Goal: Task Accomplishment & Management: Use online tool/utility

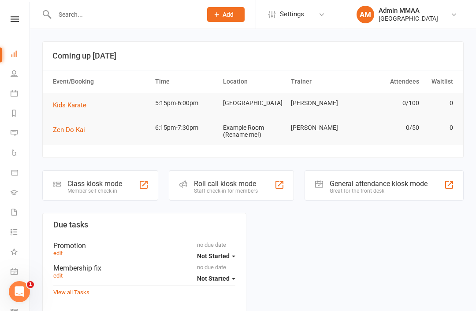
click at [78, 185] on div "Class kiosk mode" at bounding box center [94, 184] width 55 height 8
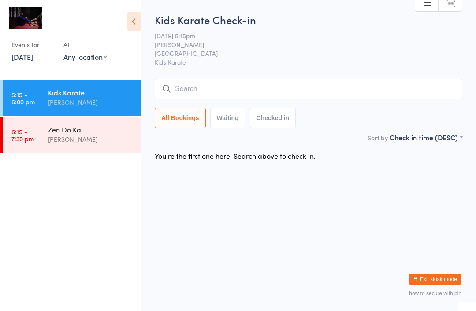
click at [176, 89] on input "search" at bounding box center [309, 89] width 308 height 20
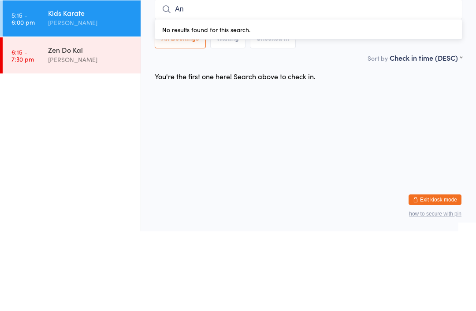
type input "A"
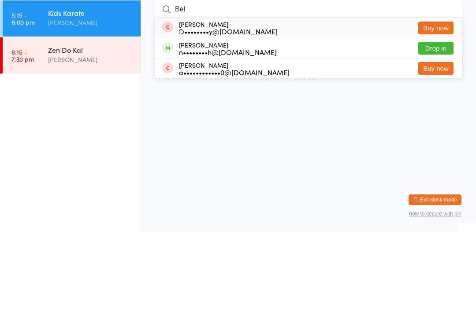
type input "Bel"
click at [439, 122] on button "Drop in" at bounding box center [435, 128] width 35 height 13
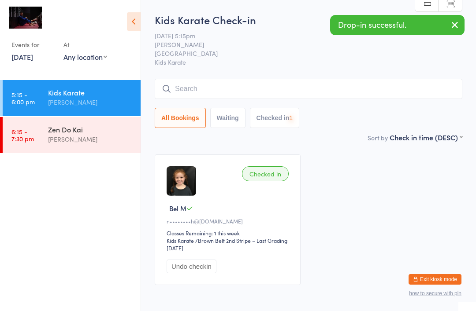
click at [183, 98] on input "search" at bounding box center [309, 89] width 308 height 20
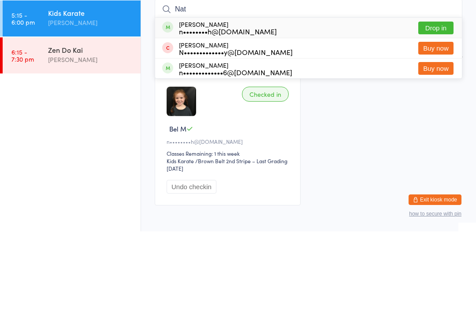
type input "Nat"
click at [440, 101] on button "Drop in" at bounding box center [435, 107] width 35 height 13
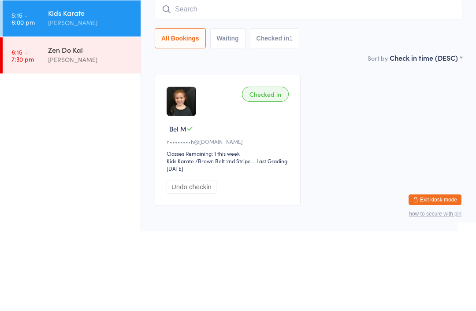
scroll to position [47, 0]
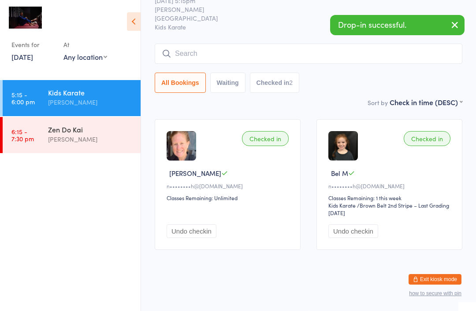
click at [192, 44] on input "search" at bounding box center [309, 54] width 308 height 20
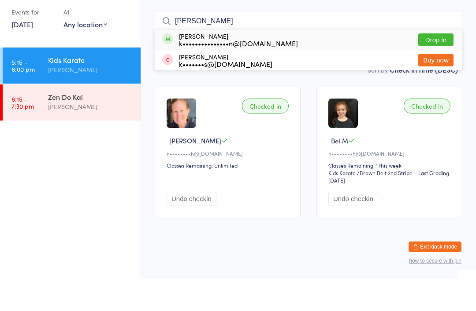
type input "[PERSON_NAME]"
click at [447, 86] on button "Buy now" at bounding box center [435, 92] width 35 height 13
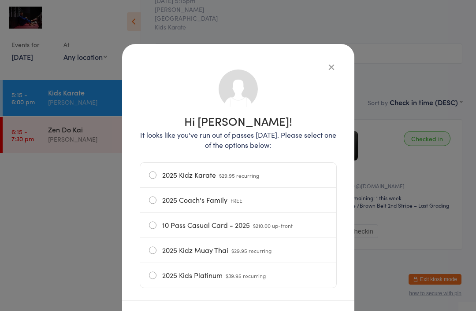
click at [331, 69] on icon "button" at bounding box center [331, 67] width 10 height 10
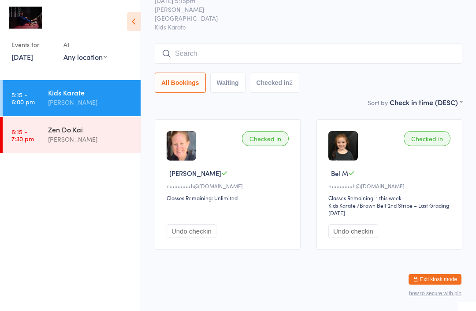
click at [213, 44] on input "search" at bounding box center [309, 54] width 308 height 20
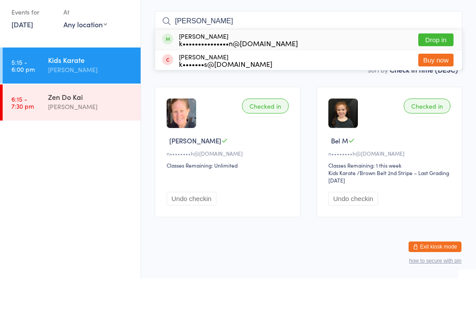
type input "[PERSON_NAME]"
click at [436, 66] on button "Drop in" at bounding box center [435, 72] width 35 height 13
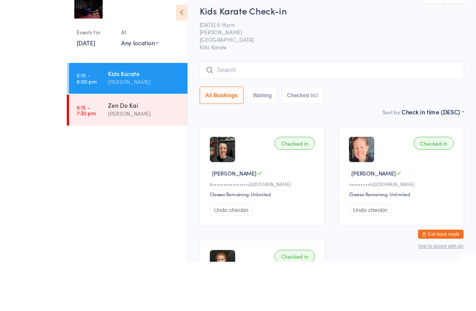
scroll to position [7, 0]
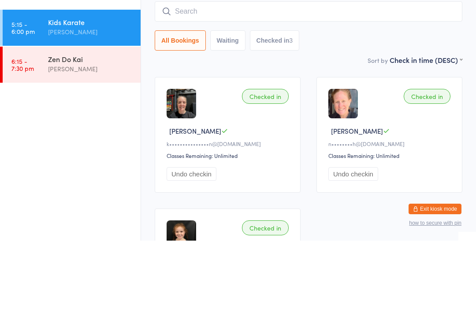
click at [230, 72] on input "search" at bounding box center [309, 82] width 308 height 20
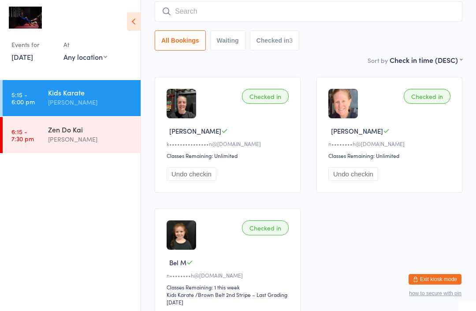
scroll to position [77, 0]
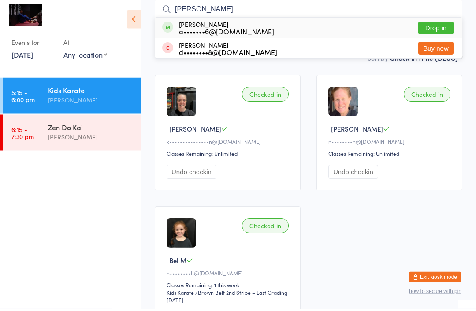
type input "[PERSON_NAME]"
click at [437, 24] on button "Drop in" at bounding box center [435, 30] width 35 height 13
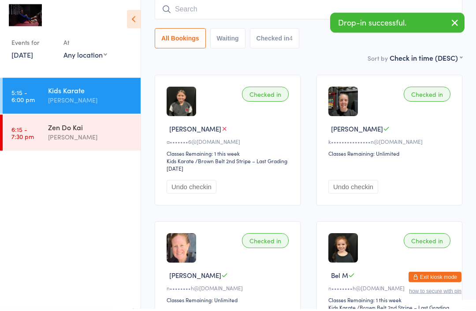
click at [287, 12] on input "search" at bounding box center [309, 12] width 308 height 20
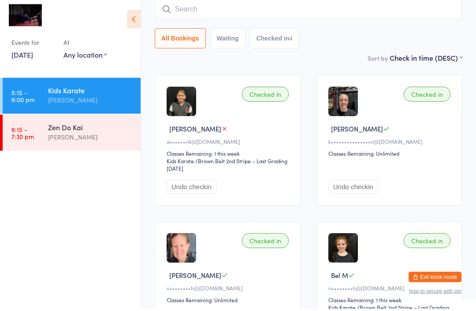
click at [304, 6] on input "search" at bounding box center [309, 12] width 308 height 20
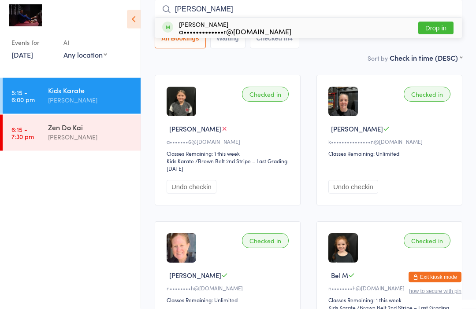
type input "[PERSON_NAME]"
click at [441, 31] on button "Drop in" at bounding box center [435, 30] width 35 height 13
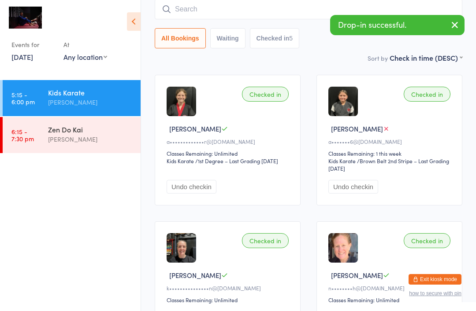
click at [181, 13] on input "search" at bounding box center [309, 9] width 308 height 20
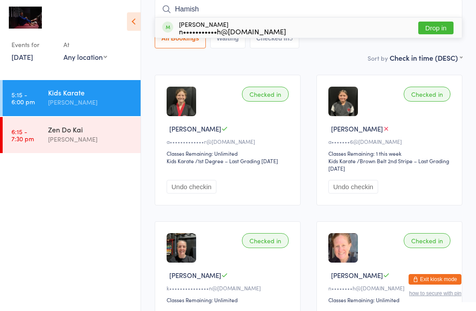
type input "Hamish"
click at [447, 23] on button "Drop in" at bounding box center [435, 28] width 35 height 13
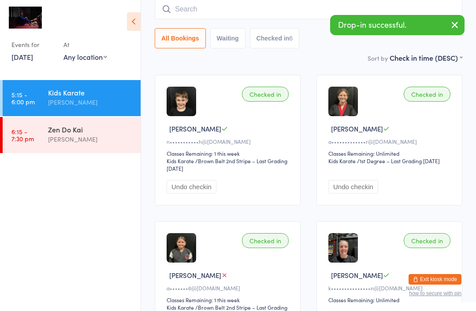
click at [270, 9] on input "search" at bounding box center [309, 9] width 308 height 20
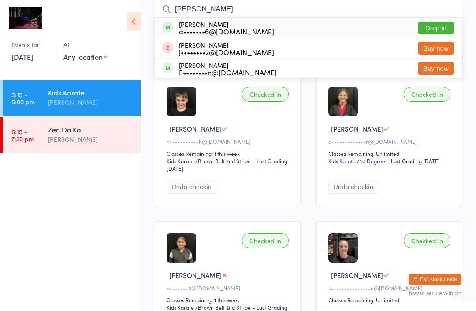
type input "[PERSON_NAME]"
click at [438, 25] on button "Drop in" at bounding box center [435, 28] width 35 height 13
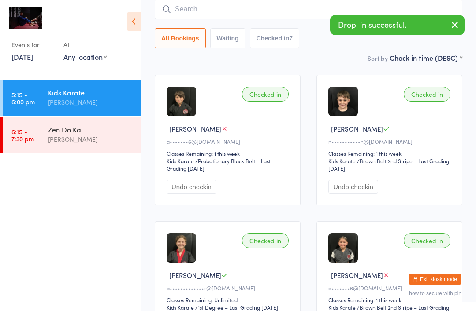
click at [365, 4] on input "search" at bounding box center [309, 9] width 308 height 20
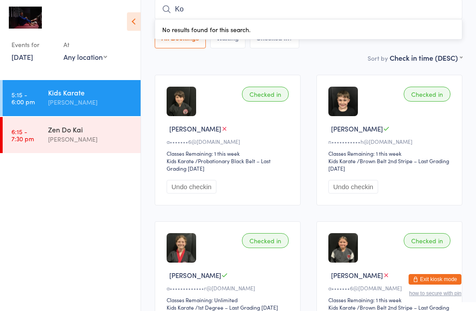
type input "Kob"
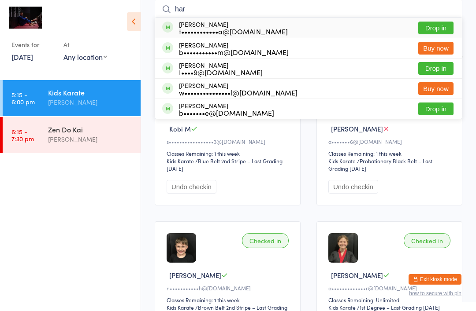
type input "har"
click at [438, 68] on button "Drop in" at bounding box center [435, 68] width 35 height 13
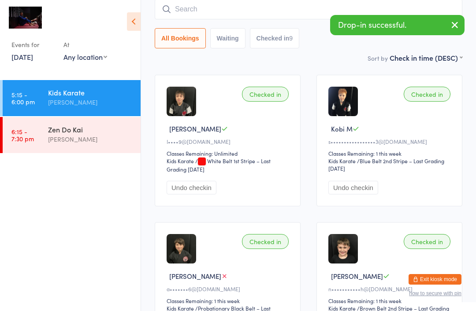
click at [212, 4] on input "search" at bounding box center [309, 9] width 308 height 20
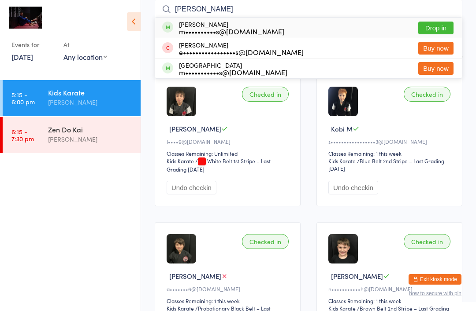
type input "[PERSON_NAME]"
click at [439, 26] on button "Drop in" at bounding box center [435, 28] width 35 height 13
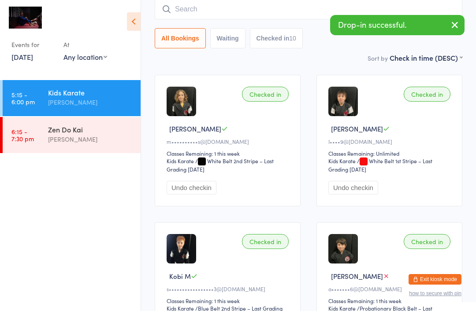
click at [177, 9] on input "search" at bounding box center [309, 9] width 308 height 20
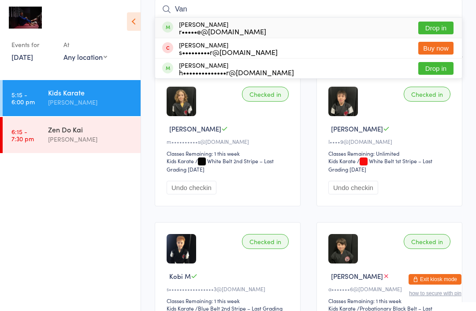
type input "Van"
click at [441, 24] on button "Drop in" at bounding box center [435, 28] width 35 height 13
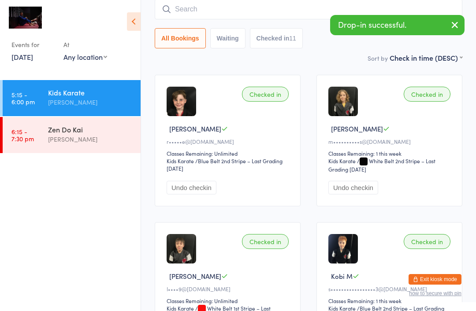
click at [235, 11] on input "search" at bounding box center [309, 9] width 308 height 20
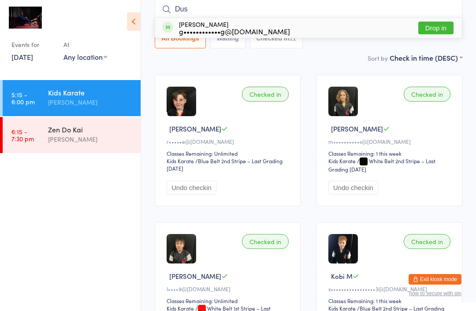
type input "Dus"
click at [443, 26] on button "Drop in" at bounding box center [435, 28] width 35 height 13
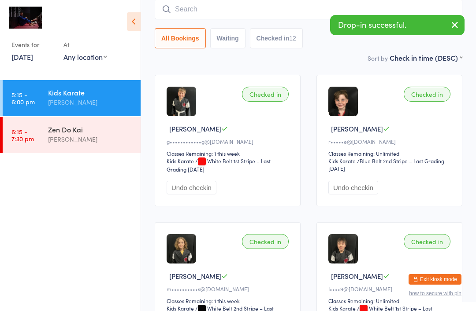
click at [180, 8] on input "search" at bounding box center [309, 9] width 308 height 20
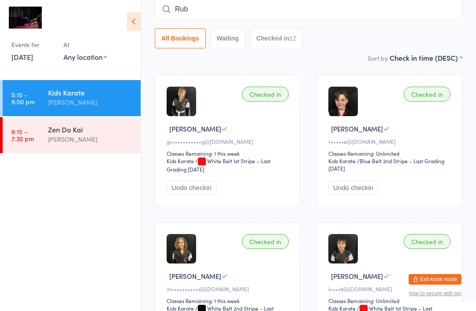
type input "Ruby"
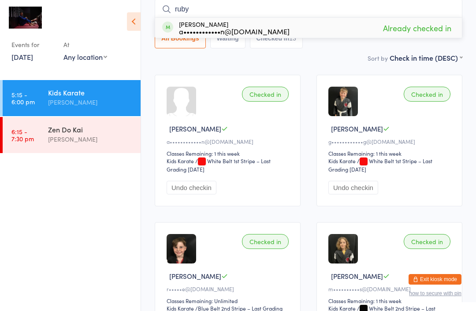
type input "ruby"
click at [192, 28] on div "a••••••••••••n@[DOMAIN_NAME]" at bounding box center [234, 31] width 111 height 7
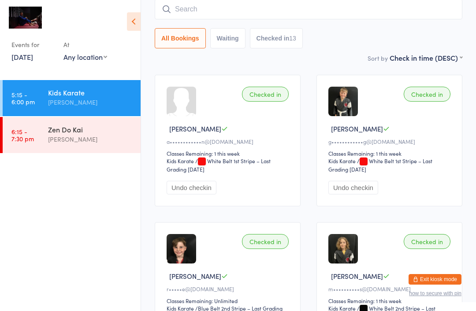
click at [254, 7] on input "search" at bounding box center [309, 9] width 308 height 20
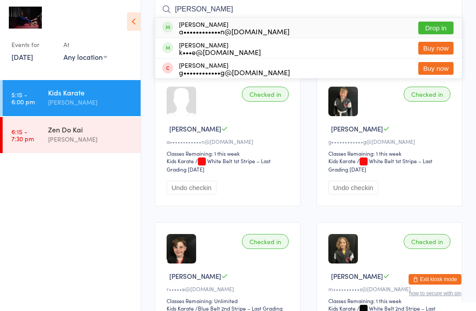
type input "[PERSON_NAME]"
click at [211, 30] on div "a••••••••••••n@[DOMAIN_NAME]" at bounding box center [234, 31] width 111 height 7
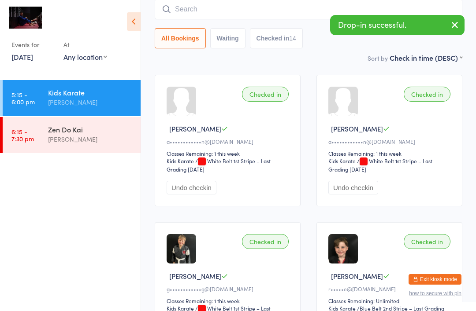
click at [221, 15] on input "search" at bounding box center [309, 9] width 308 height 20
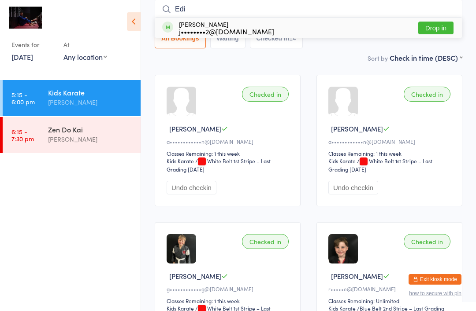
type input "Edi"
click at [433, 33] on button "Drop in" at bounding box center [435, 28] width 35 height 13
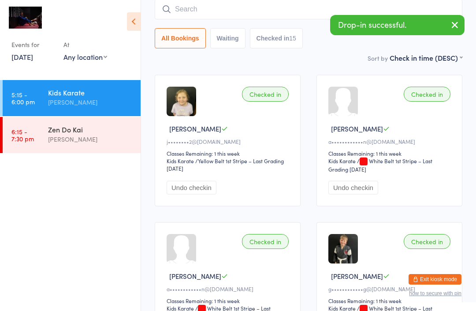
click at [246, 13] on input "search" at bounding box center [309, 9] width 308 height 20
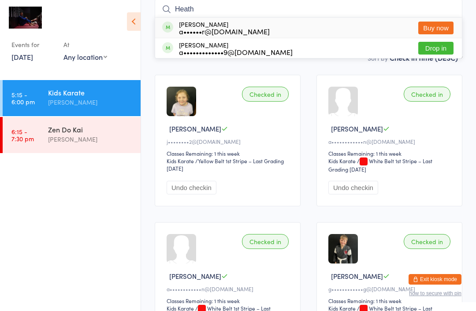
type input "Heath"
click at [441, 52] on button "Drop in" at bounding box center [435, 48] width 35 height 13
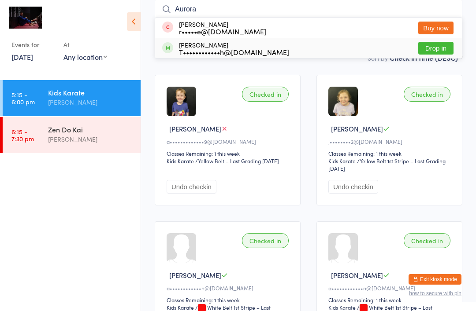
type input "Aurora"
click at [178, 52] on div "[PERSON_NAME] T••••••••••••h@[DOMAIN_NAME]" at bounding box center [225, 48] width 127 height 14
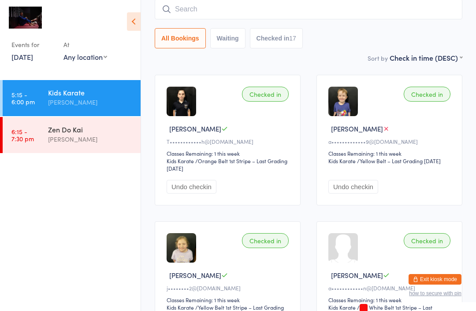
click at [233, 3] on input "search" at bounding box center [309, 9] width 308 height 20
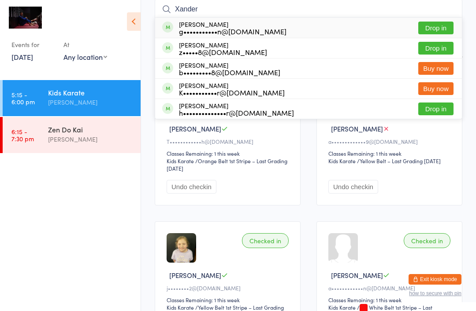
type input "Xander"
click at [439, 29] on button "Drop in" at bounding box center [435, 28] width 35 height 13
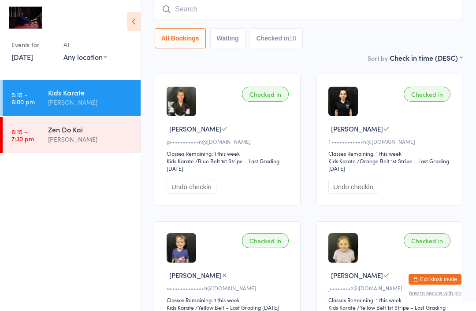
click at [294, 5] on input "search" at bounding box center [309, 9] width 308 height 20
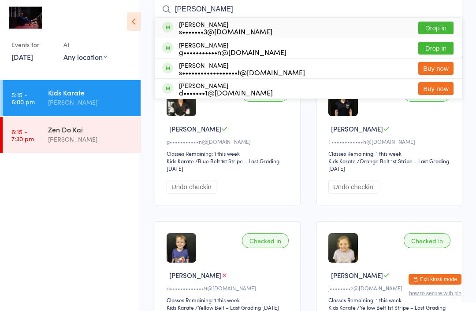
type input "[PERSON_NAME]"
click at [440, 47] on button "Drop in" at bounding box center [435, 48] width 35 height 13
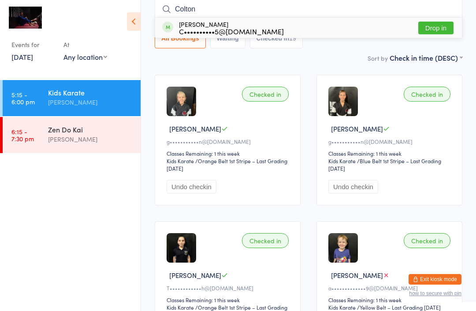
type input "Colton"
click at [436, 32] on button "Drop in" at bounding box center [435, 28] width 35 height 13
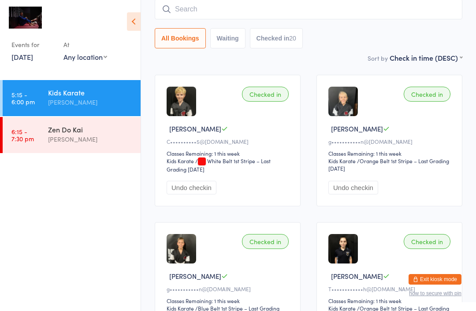
click at [248, 13] on input "search" at bounding box center [309, 9] width 308 height 20
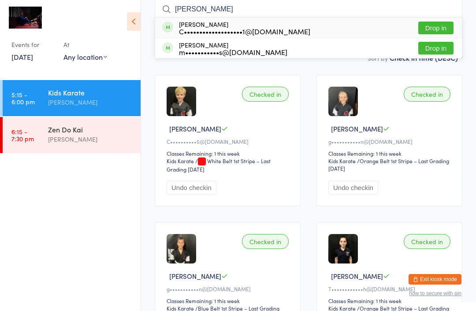
type input "[PERSON_NAME]"
click at [445, 29] on button "Drop in" at bounding box center [435, 28] width 35 height 13
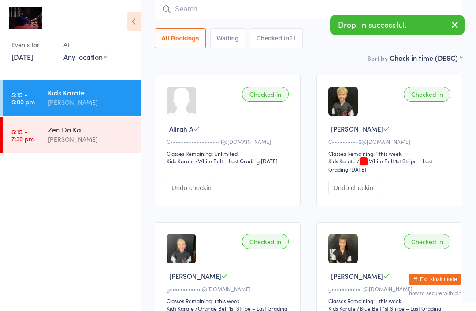
click at [289, 16] on input "search" at bounding box center [309, 9] width 308 height 20
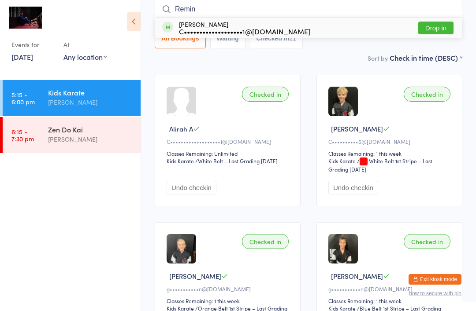
type input "Remin"
click at [448, 28] on button "Drop in" at bounding box center [435, 28] width 35 height 13
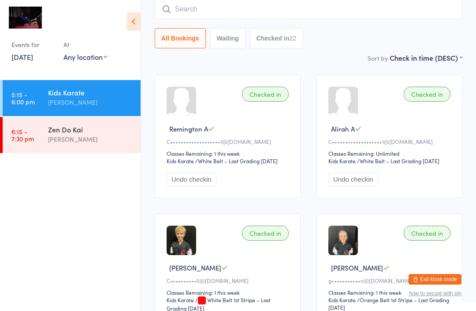
click at [308, 15] on input "search" at bounding box center [309, 9] width 308 height 20
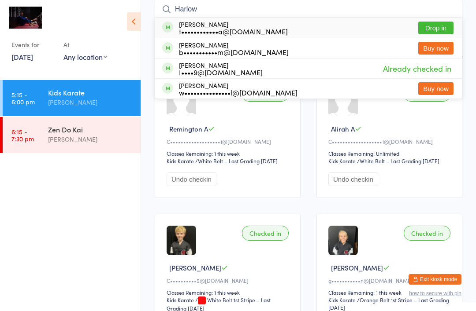
type input "Harlow"
click at [429, 25] on button "Drop in" at bounding box center [435, 28] width 35 height 13
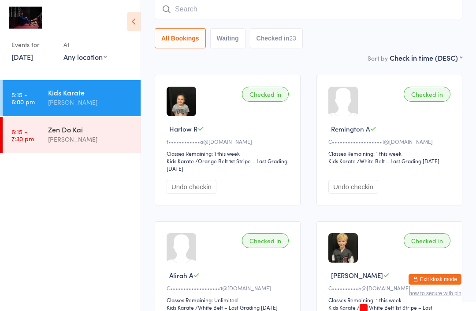
click at [248, 11] on input "search" at bounding box center [309, 9] width 308 height 20
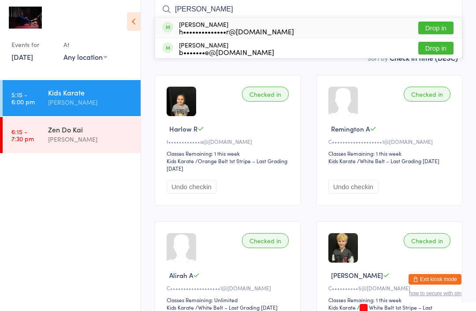
type input "[PERSON_NAME]"
click at [441, 25] on button "Drop in" at bounding box center [435, 28] width 35 height 13
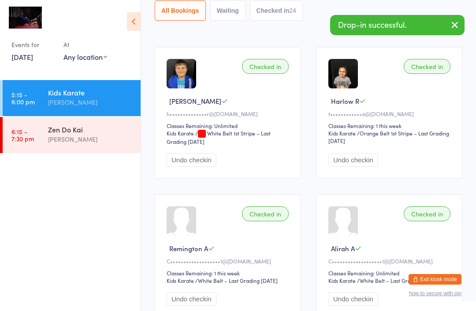
scroll to position [108, 0]
click at [85, 235] on ul "5:15 - 6:00 pm Kids Karate [PERSON_NAME] 6:15 - 7:30 pm Zen Do [PERSON_NAME]" at bounding box center [70, 195] width 141 height 231
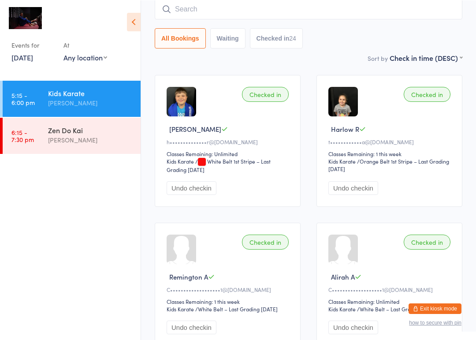
scroll to position [80, 0]
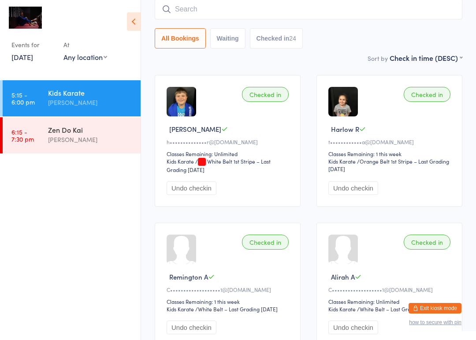
click at [272, 11] on input "search" at bounding box center [309, 9] width 308 height 20
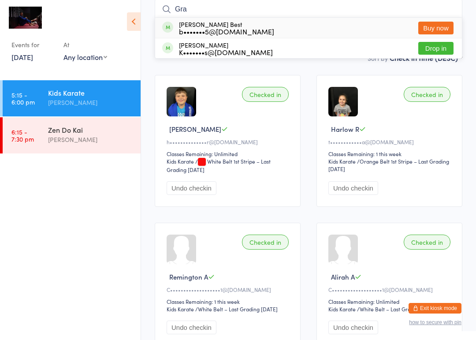
type input "Gra"
click at [446, 52] on button "Drop in" at bounding box center [435, 48] width 35 height 13
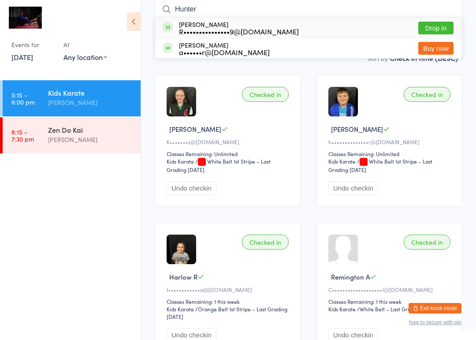
type input "Hunter"
click at [350, 32] on div "[PERSON_NAME] R•••••••••••••••9@[DOMAIN_NAME] Drop in" at bounding box center [308, 28] width 307 height 20
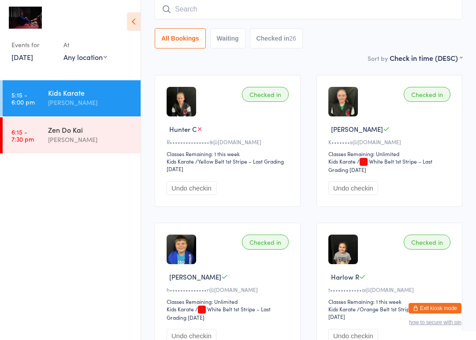
click at [367, 3] on input "search" at bounding box center [309, 9] width 308 height 20
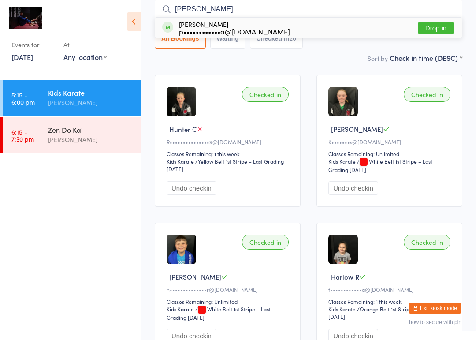
type input "[PERSON_NAME]"
click at [434, 30] on button "Drop in" at bounding box center [435, 28] width 35 height 13
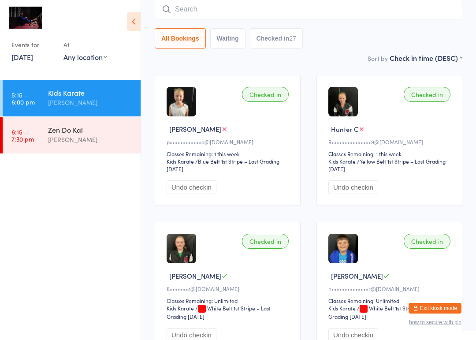
click at [318, 16] on input "search" at bounding box center [309, 9] width 308 height 20
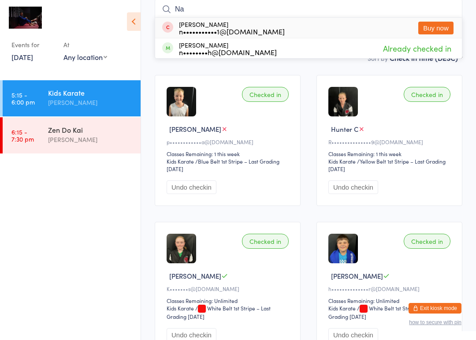
type input "N"
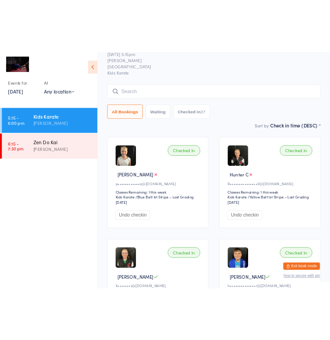
scroll to position [0, 0]
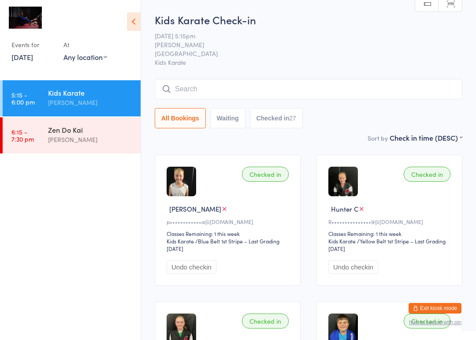
click at [447, 7] on link "Scanner input" at bounding box center [449, 4] width 23 height 17
click at [428, 4] on link "Manual search" at bounding box center [426, 4] width 23 height 17
click at [421, 45] on span "[PERSON_NAME]" at bounding box center [302, 44] width 294 height 9
